Goal: Check status: Check status

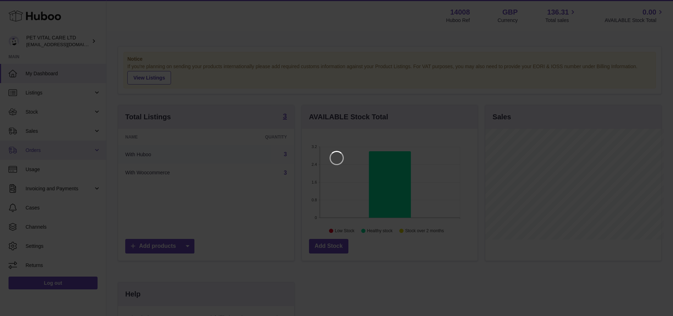
scroll to position [111, 179]
click at [662, 7] on icon "Close" at bounding box center [663, 6] width 9 height 9
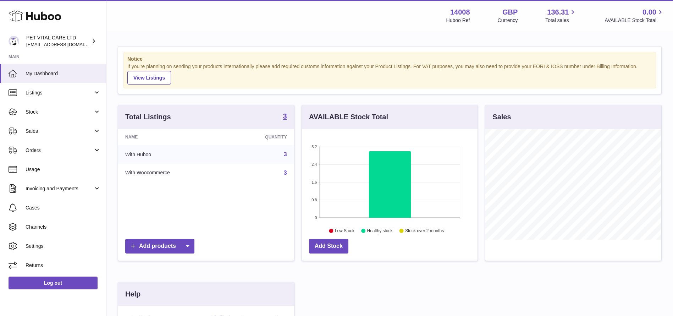
scroll to position [354912, 354847]
click at [52, 128] on span "Sales" at bounding box center [60, 131] width 68 height 7
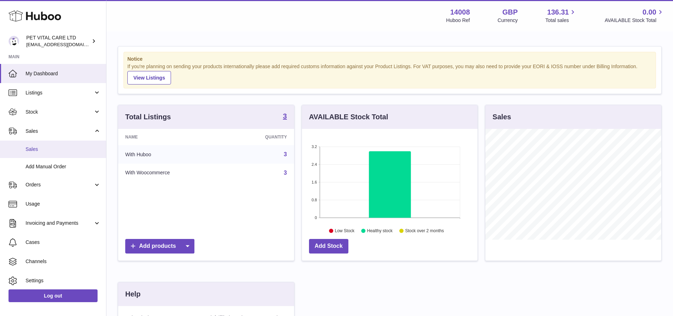
click at [36, 153] on link "Sales" at bounding box center [53, 149] width 106 height 17
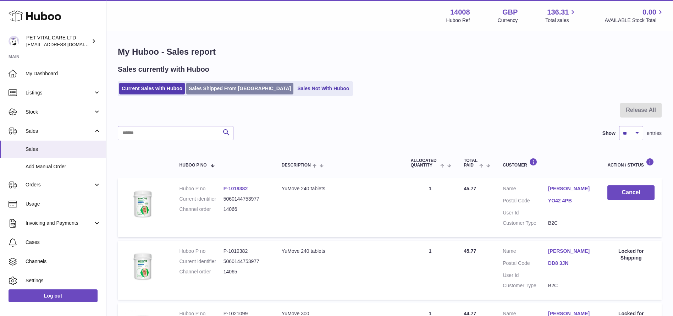
click at [208, 89] on link "Sales Shipped From [GEOGRAPHIC_DATA]" at bounding box center [239, 89] width 107 height 12
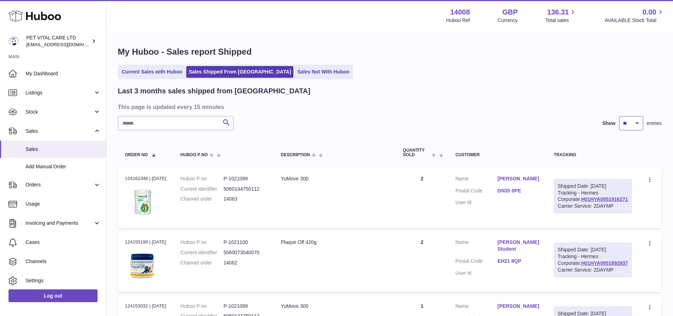
click at [634, 122] on select "** ** **" at bounding box center [632, 123] width 24 height 14
select select "**"
click at [620, 116] on select "** ** **" at bounding box center [632, 123] width 24 height 14
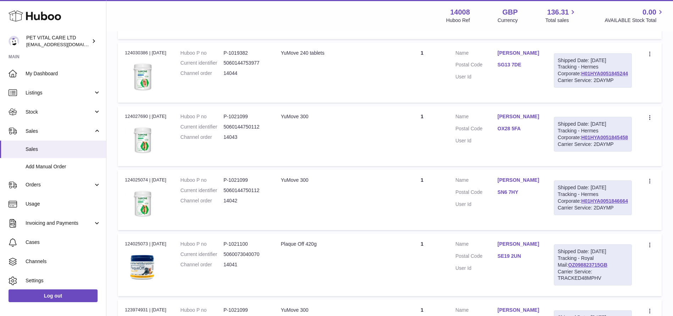
scroll to position [1171, 0]
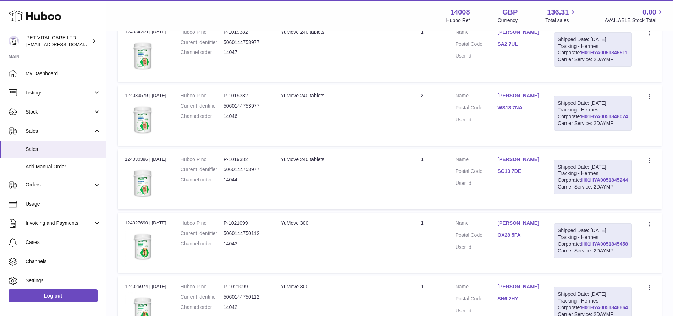
drag, startPoint x: 628, startPoint y: 157, endPoint x: 580, endPoint y: 159, distance: 47.3
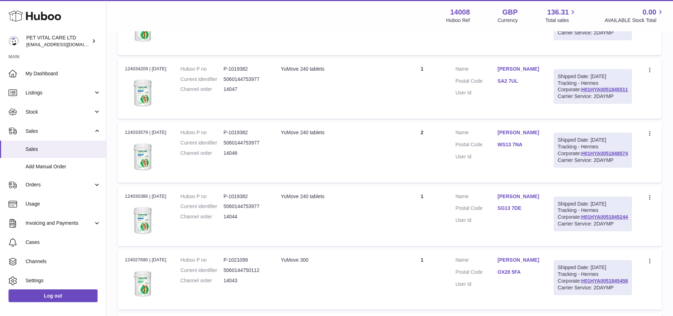
scroll to position [1118, 0]
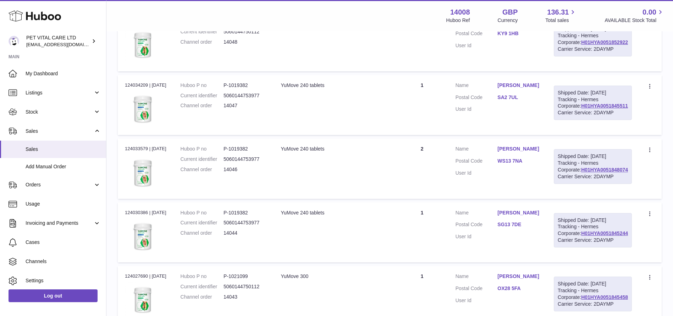
copy link "OZ098833448GB"
drag, startPoint x: 628, startPoint y: 129, endPoint x: 578, endPoint y: 131, distance: 50.1
copy link "H01HYA0051876566"
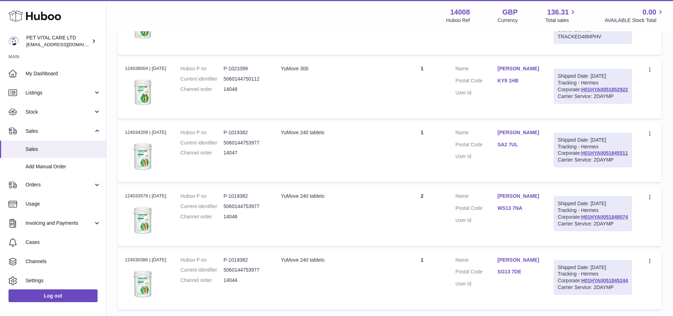
scroll to position [958, 0]
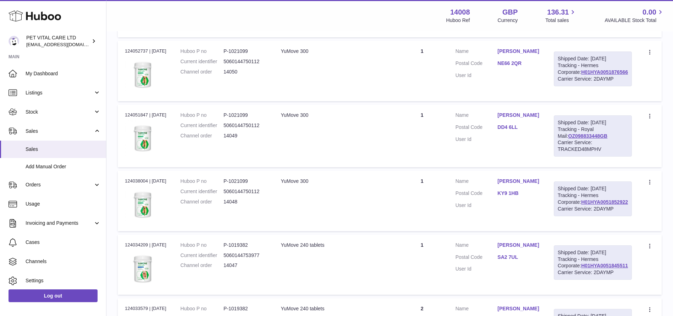
drag, startPoint x: 629, startPoint y: 208, endPoint x: 580, endPoint y: 209, distance: 49.7
click at [580, 23] on div "Shipped Date: 4th Sep 2025 Tracking - Hermes Corporate: H01HYA0051876530 Carrie…" at bounding box center [593, 5] width 78 height 35
copy link "H01HYA0051876530"
drag, startPoint x: 628, startPoint y: 129, endPoint x: 580, endPoint y: 132, distance: 48.0
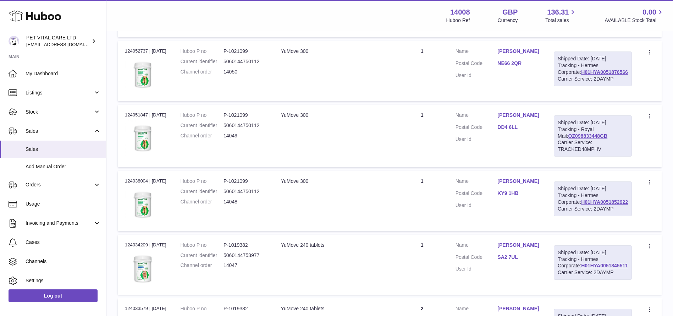
copy link "H01HYA0051876554"
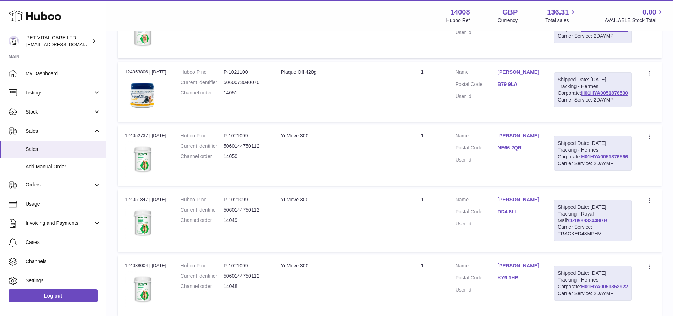
scroll to position [851, 0]
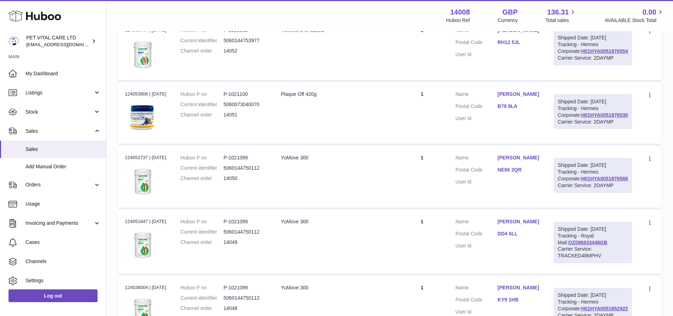
drag, startPoint x: 630, startPoint y: 157, endPoint x: 577, endPoint y: 156, distance: 52.9
copy link "H01HYA0051876528"
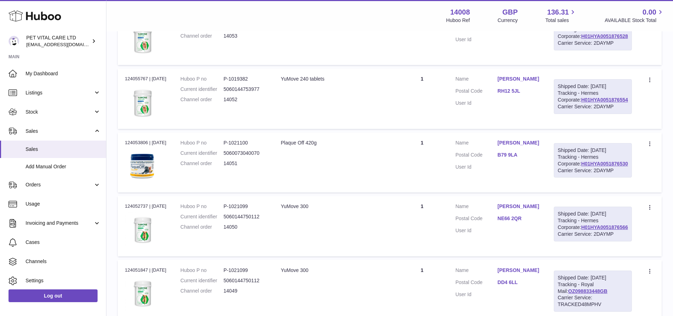
scroll to position [745, 0]
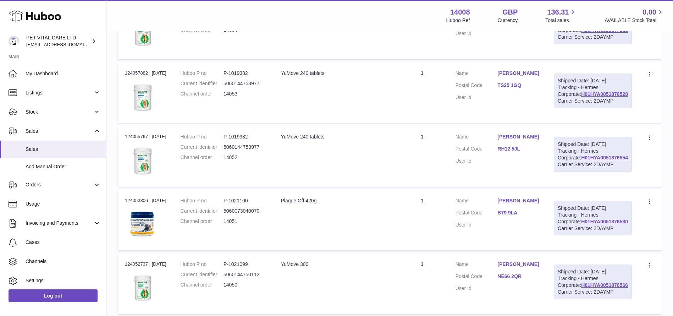
drag, startPoint x: 629, startPoint y: 186, endPoint x: 580, endPoint y: 186, distance: 49.0
click at [580, 45] on div "Shipped Date: 4th Sep 2025 Tracking - Hermes Corporate: H01HYA0051877986 Carrie…" at bounding box center [593, 27] width 78 height 35
copy link "H01HYA0051877986"
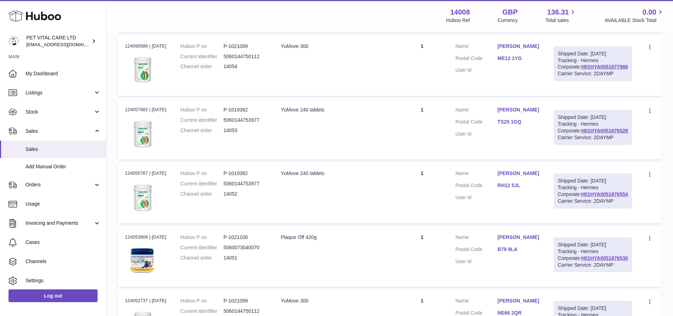
scroll to position [692, 0]
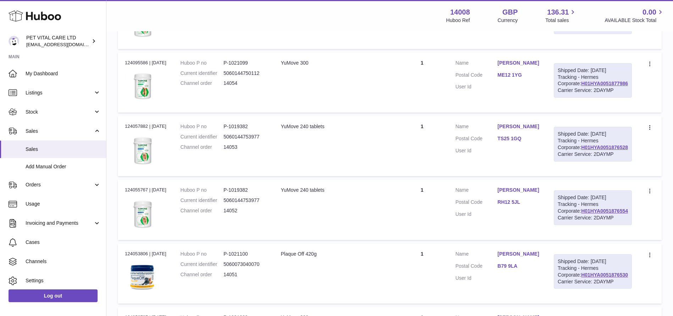
drag, startPoint x: 629, startPoint y: 157, endPoint x: 579, endPoint y: 159, distance: 49.8
click at [579, 34] on div "Shipped Date: 4th Sep 2025 Tracking - Hermes Corporate: H01HYA0051879601 Carrie…" at bounding box center [593, 16] width 78 height 35
copy link "H01HYA0051879601"
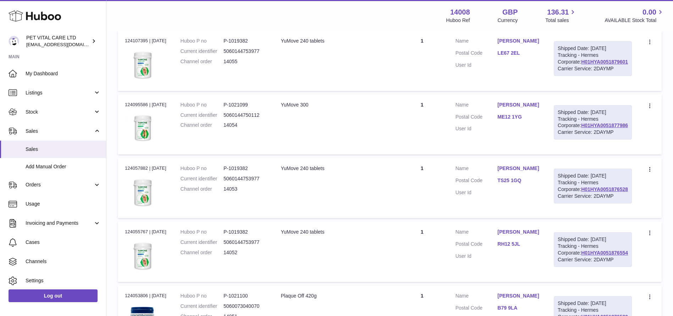
scroll to position [585, 0]
drag, startPoint x: 629, startPoint y: 186, endPoint x: 582, endPoint y: 187, distance: 47.2
click at [582, 77] on div "Shipped Date: 4th Sep 2025 Tracking - Hermes Corporate: H01HYA0051879764 Carrie…" at bounding box center [593, 59] width 78 height 35
copy link "H01HYA0051879764"
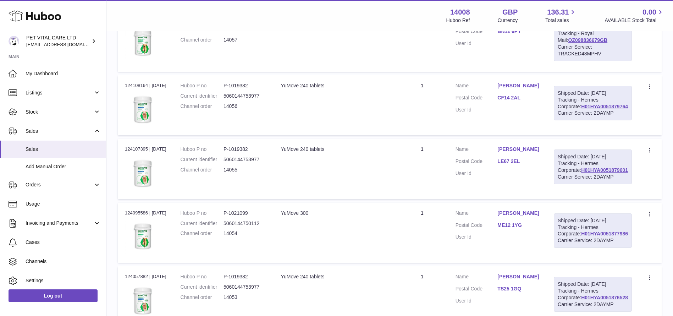
scroll to position [479, 0]
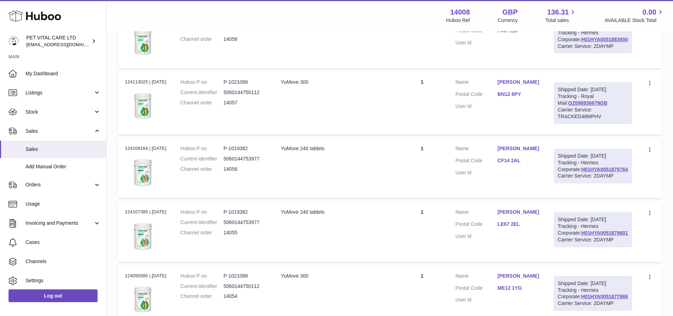
drag, startPoint x: 627, startPoint y: 212, endPoint x: 574, endPoint y: 208, distance: 53.0
click at [574, 134] on td "Shipped Date: 5th Sep 2025 Tracking - Royal Mail: OZ098836679GB Carrier Service…" at bounding box center [593, 103] width 92 height 62
click at [622, 124] on div "Shipped Date: 5th Sep 2025 Tracking - Royal Mail: OZ098836679GB Carrier Service…" at bounding box center [593, 102] width 78 height 41
drag, startPoint x: 622, startPoint y: 210, endPoint x: 577, endPoint y: 213, distance: 45.5
click at [577, 134] on td "Shipped Date: 5th Sep 2025 Tracking - Royal Mail: OZ098836679GB Carrier Service…" at bounding box center [593, 103] width 92 height 62
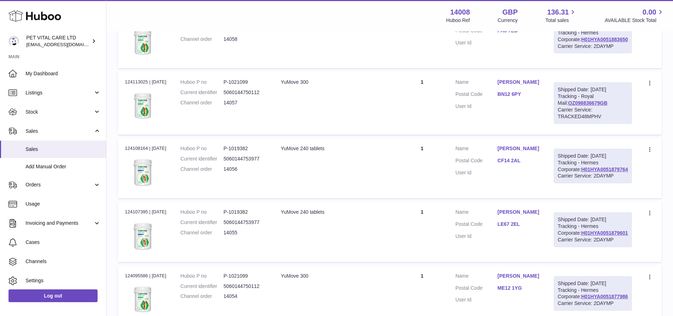
copy link "OZ098836679GB"
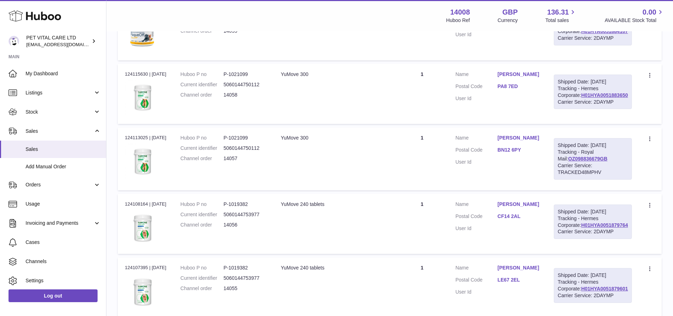
scroll to position [372, 0]
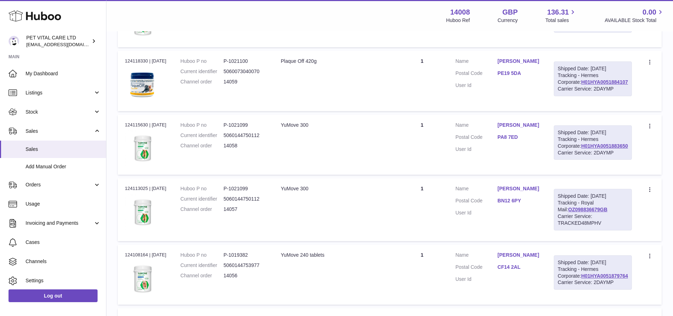
drag, startPoint x: 630, startPoint y: 239, endPoint x: 571, endPoint y: 240, distance: 58.9
click at [571, 175] on td "Shipped Date: 5th Sep 2025 Tracking - Hermes Corporate: H01HYA0051883650 Carrie…" at bounding box center [593, 145] width 92 height 60
copy link "H01HYA0051883650"
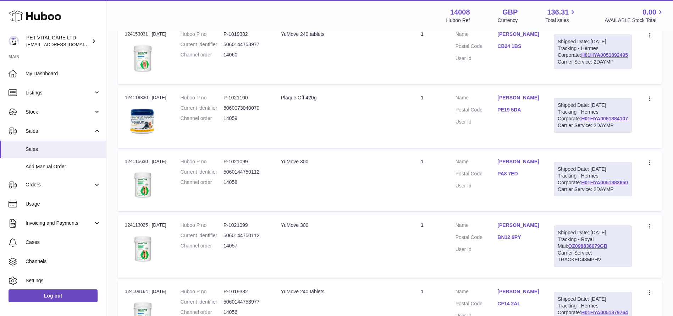
scroll to position [319, 0]
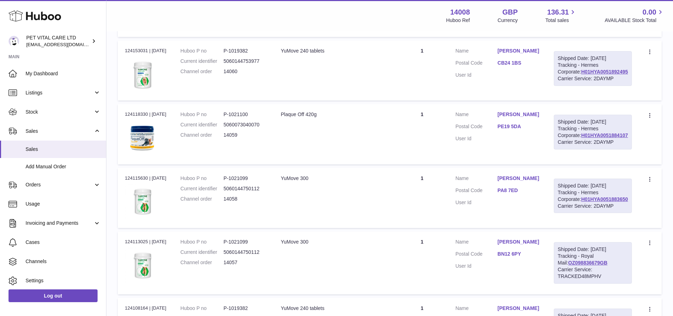
drag, startPoint x: 629, startPoint y: 213, endPoint x: 577, endPoint y: 215, distance: 52.6
click at [577, 164] on td "Shipped Date: 5th Sep 2025 Tracking - Hermes Corporate: H01HYA0051884107 Carrie…" at bounding box center [593, 134] width 92 height 60
drag, startPoint x: 629, startPoint y: 131, endPoint x: 576, endPoint y: 132, distance: 52.9
click at [576, 100] on td "Shipped Date: 5th Sep 2025 Tracking - Hermes Corporate: H01HYA0051892495 Carrie…" at bounding box center [593, 70] width 92 height 60
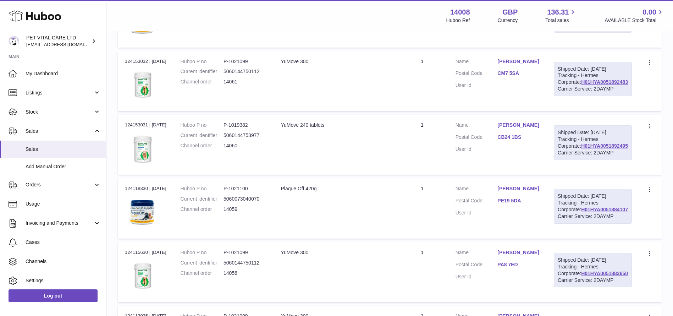
scroll to position [212, 0]
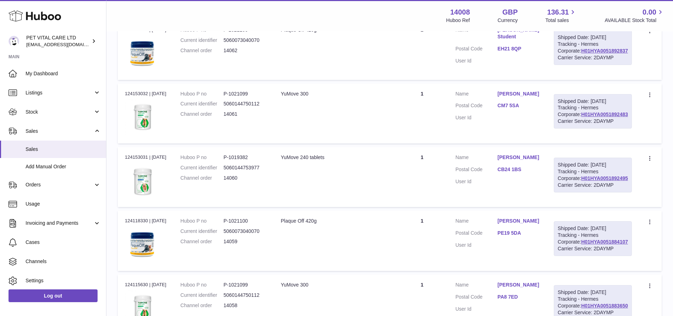
drag, startPoint x: 629, startPoint y: 159, endPoint x: 579, endPoint y: 161, distance: 50.1
click at [579, 129] on div "Shipped Date: 5th Sep 2025 Tracking - Hermes Corporate: H01HYA0051892483 Carrie…" at bounding box center [593, 111] width 78 height 35
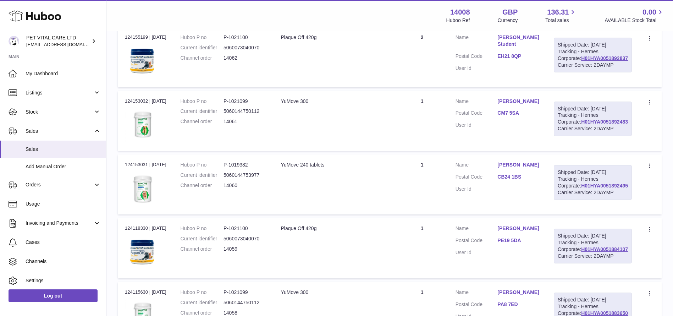
scroll to position [106, 0]
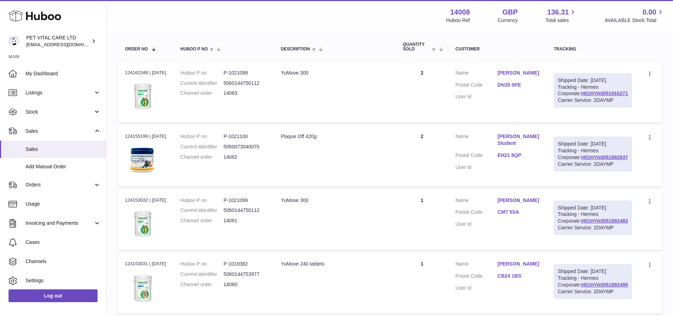
drag, startPoint x: 629, startPoint y: 186, endPoint x: 579, endPoint y: 186, distance: 50.1
click at [579, 171] on div "Shipped Date: 5th Sep 2025 Tracking - Hermes Corporate: H01HYA0051892837 Carrie…" at bounding box center [593, 154] width 78 height 35
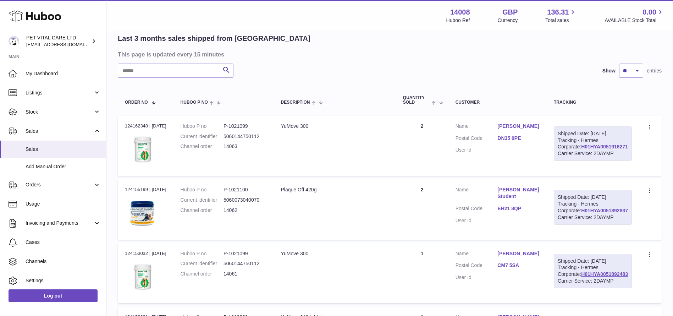
drag, startPoint x: 630, startPoint y: 159, endPoint x: 578, endPoint y: 159, distance: 51.8
click at [578, 159] on div "Shipped Date: 5th Sep 2025 Tracking - Hermes Corporate: H01HYA0051916271 Carrie…" at bounding box center [593, 143] width 78 height 35
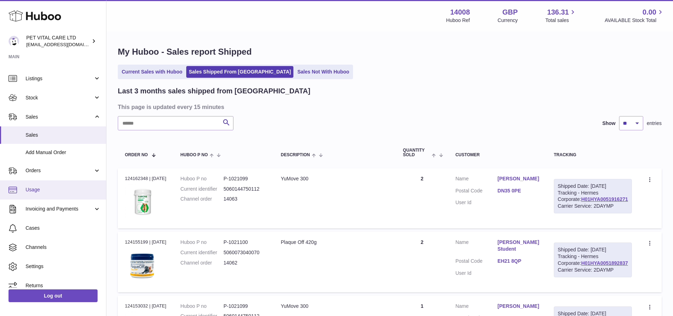
scroll to position [22, 0]
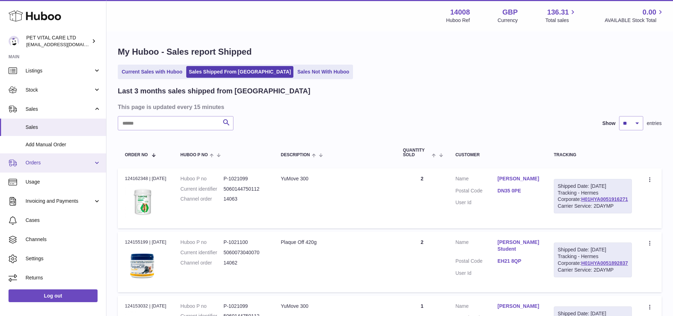
click at [60, 169] on link "Orders" at bounding box center [53, 162] width 106 height 19
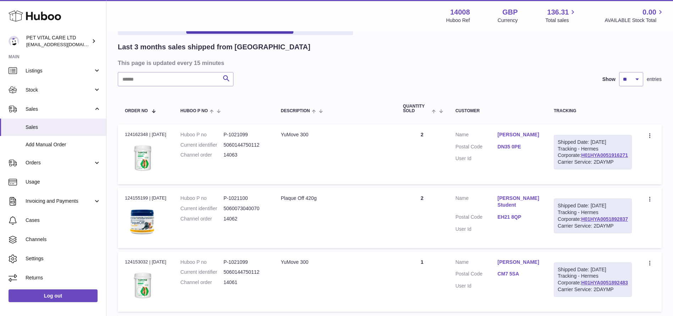
scroll to position [0, 0]
